Goal: Task Accomplishment & Management: Use online tool/utility

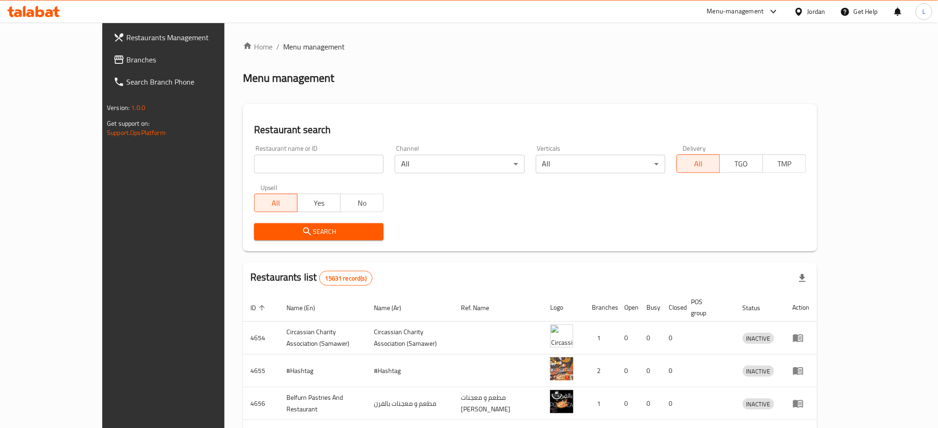
click at [254, 161] on input "search" at bounding box center [319, 164] width 130 height 19
type input "victorian"
click at [281, 236] on span "Search" at bounding box center [318, 232] width 115 height 12
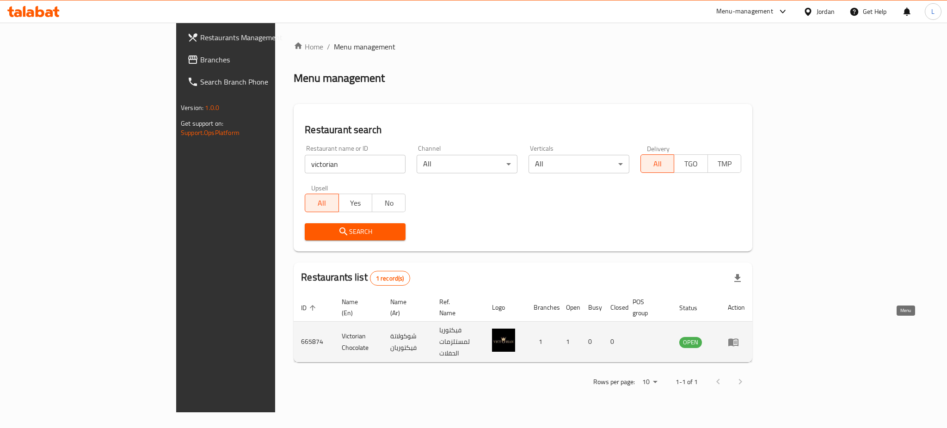
click at [739, 337] on icon "enhanced table" at bounding box center [733, 342] width 11 height 11
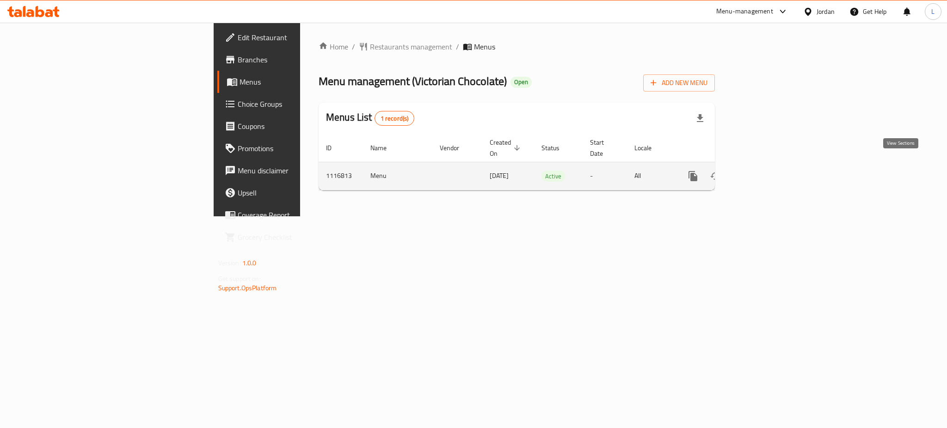
click at [766, 171] on icon "enhanced table" at bounding box center [760, 176] width 11 height 11
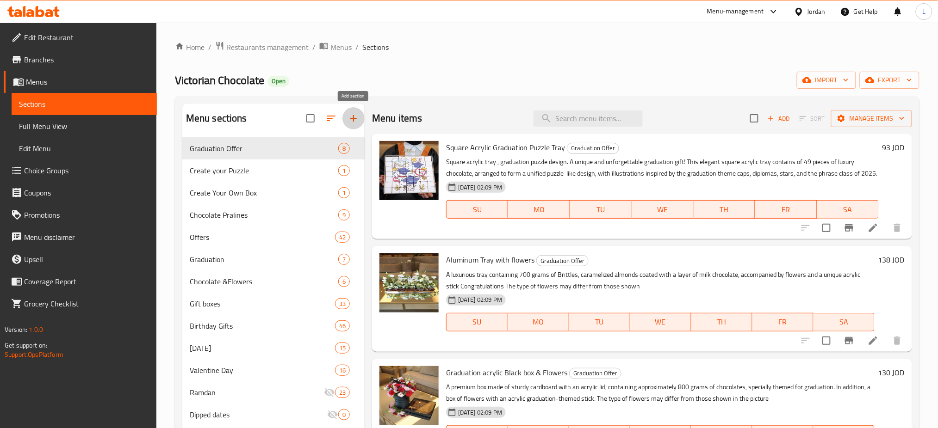
click at [353, 119] on icon "button" at bounding box center [353, 118] width 6 height 6
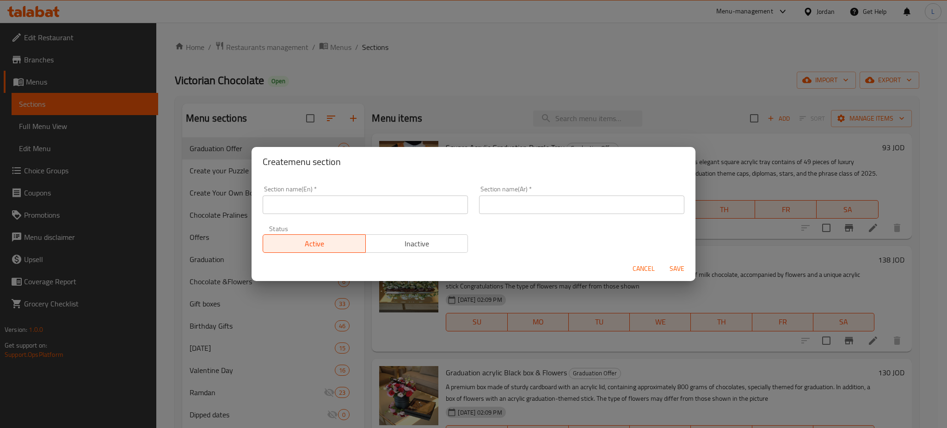
click at [541, 210] on input "text" at bounding box center [581, 205] width 205 height 19
paste input "تشوكلت بامبز"
type input "تشوكلت بامبز"
click at [411, 200] on input "text" at bounding box center [365, 205] width 205 height 19
paste input "Chocolate Bomb"
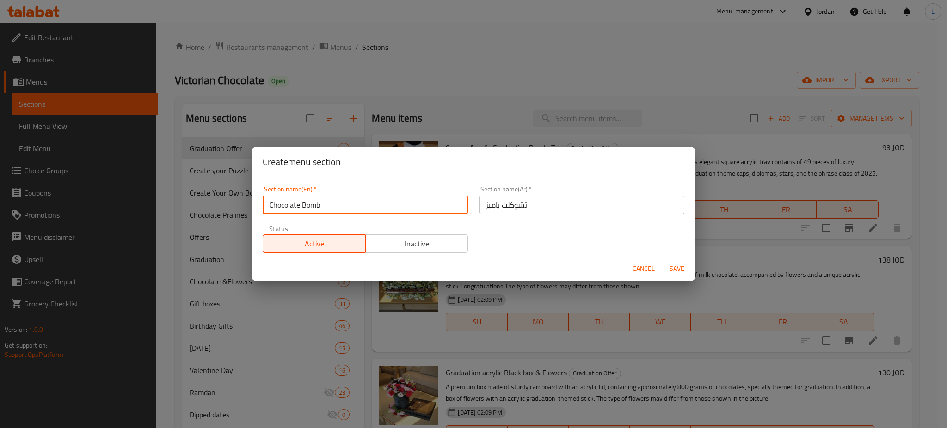
type input "Chocolate Bomb"
click at [403, 244] on span "Inactive" at bounding box center [417, 243] width 95 height 13
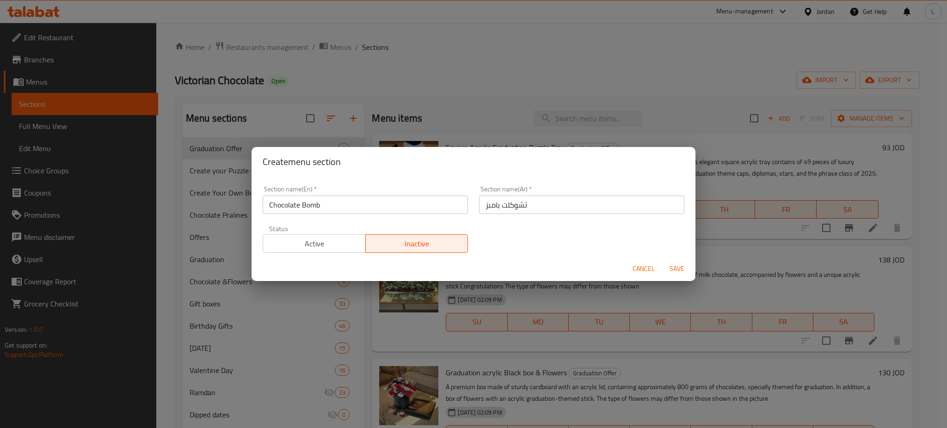
click at [682, 272] on span "Save" at bounding box center [677, 269] width 22 height 12
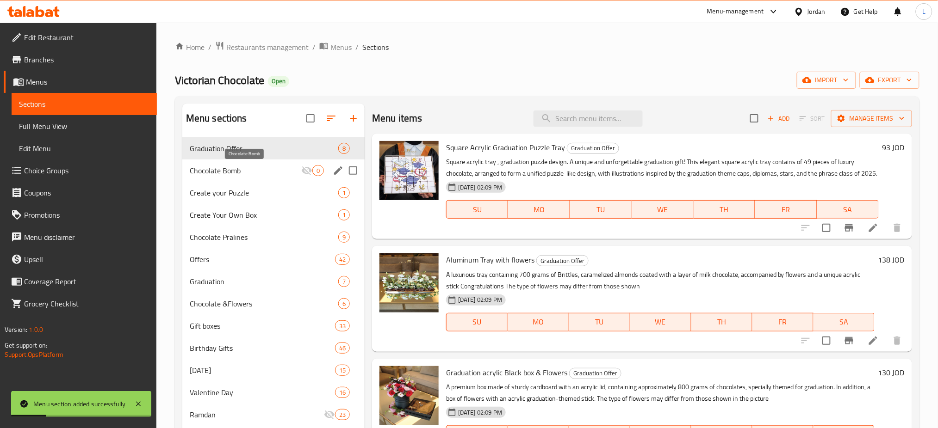
click at [290, 174] on span "Chocolate Bomb" at bounding box center [245, 170] width 111 height 11
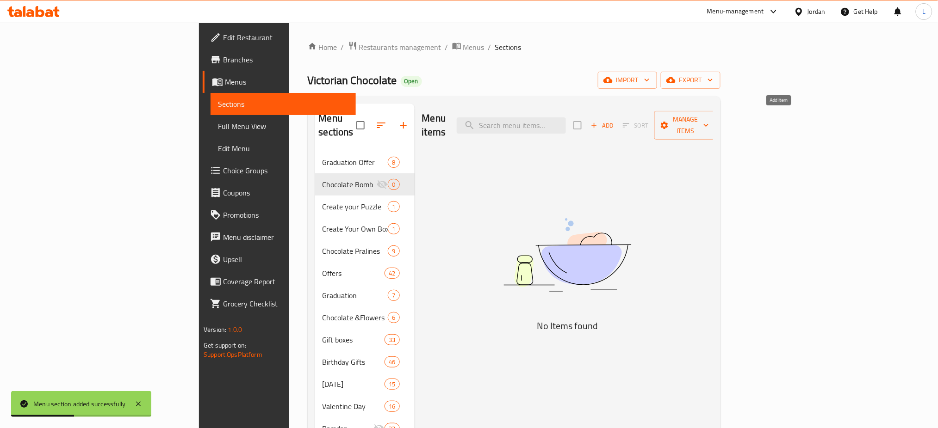
click at [614, 122] on span "Add" at bounding box center [601, 125] width 25 height 11
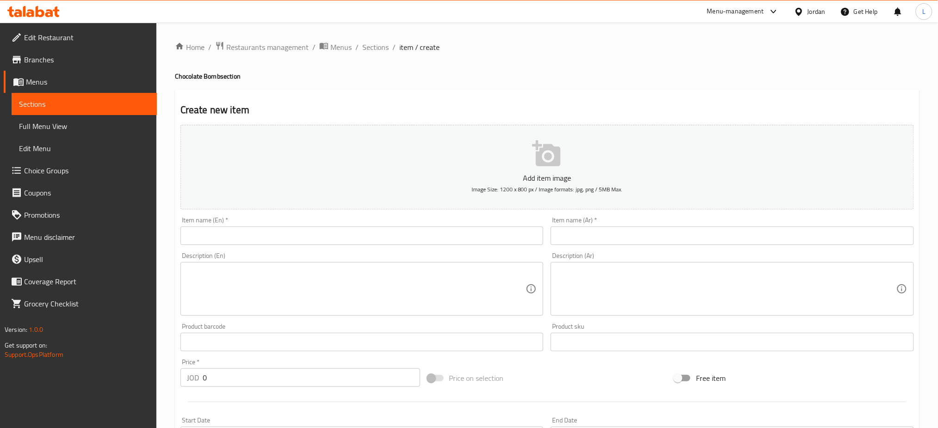
click at [363, 234] on input "text" at bounding box center [361, 236] width 363 height 19
